Goal: Transaction & Acquisition: Obtain resource

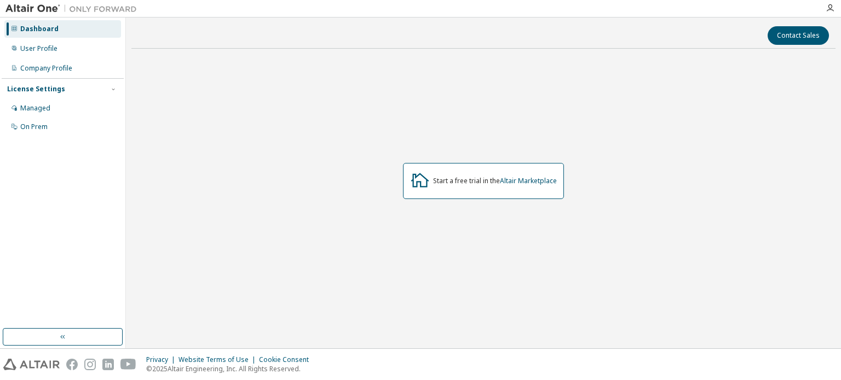
click at [459, 187] on div "Start a free trial in the Altair Marketplace" at bounding box center [483, 181] width 161 height 36
click at [49, 41] on div "User Profile" at bounding box center [62, 49] width 117 height 18
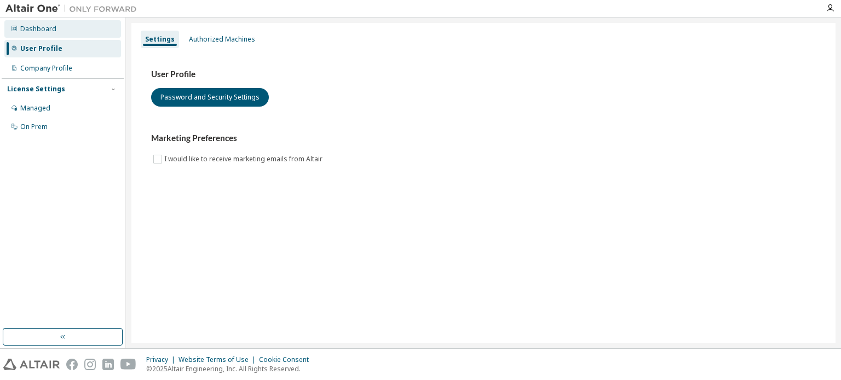
click at [59, 30] on div "Dashboard" at bounding box center [62, 29] width 117 height 18
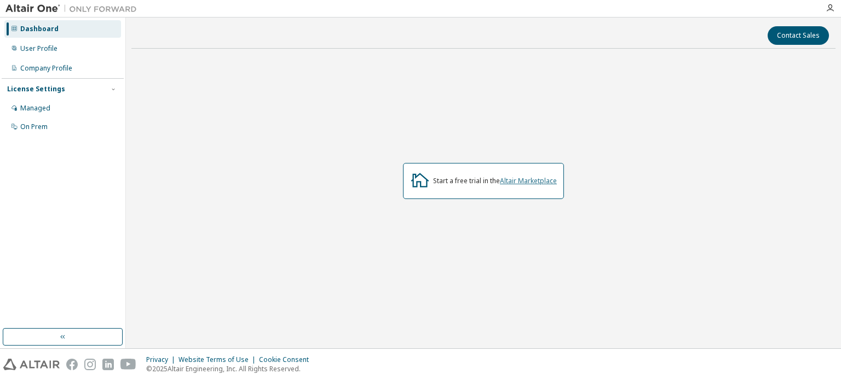
click at [538, 185] on link "Altair Marketplace" at bounding box center [528, 180] width 57 height 9
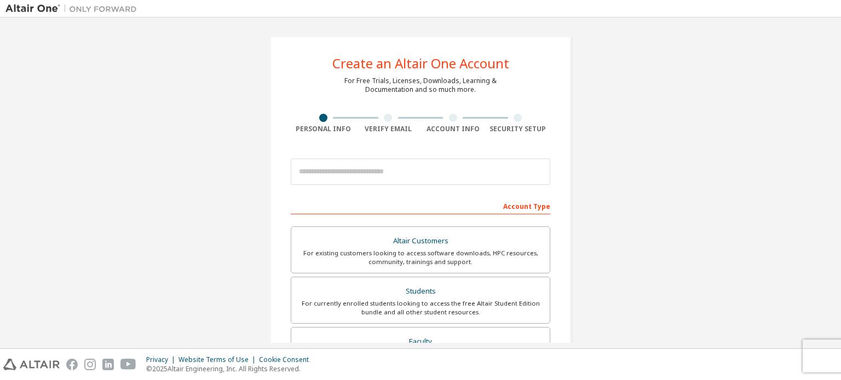
click at [606, 56] on div "Create an Altair One Account For Free Trials, Licenses, Downloads, Learning & D…" at bounding box center [420, 312] width 830 height 579
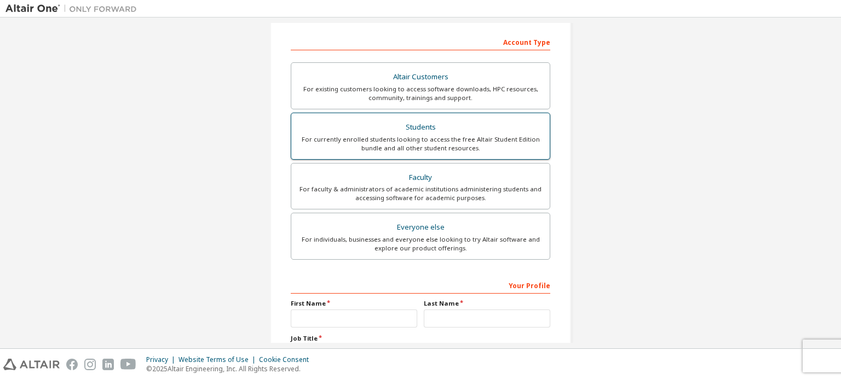
click at [418, 142] on div "For currently enrolled students looking to access the free Altair Student Editi…" at bounding box center [420, 144] width 245 height 18
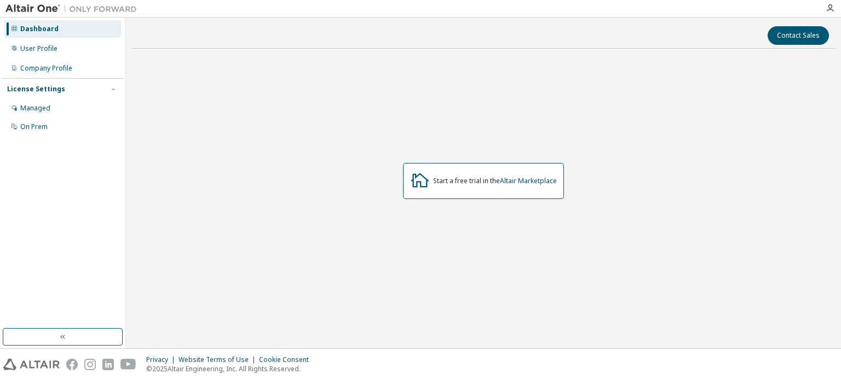
click at [506, 225] on div "Start a free trial in the Altair Marketplace" at bounding box center [483, 180] width 704 height 247
click at [504, 189] on div "Start a free trial in the Altair Marketplace" at bounding box center [483, 181] width 161 height 36
click at [514, 179] on link "Altair Marketplace" at bounding box center [528, 180] width 57 height 9
